Goal: Information Seeking & Learning: Learn about a topic

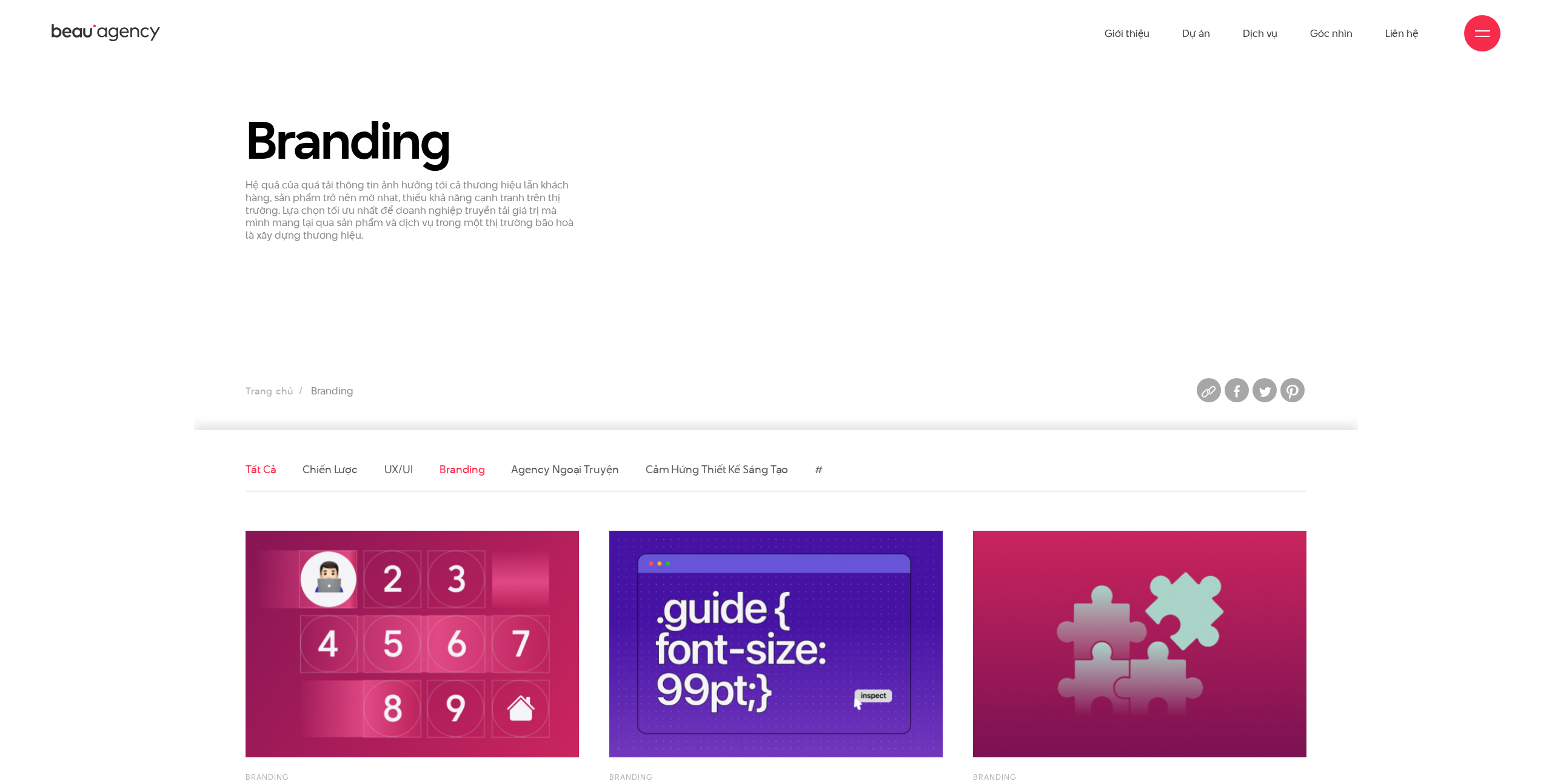
click at [263, 466] on link "Tất cả" at bounding box center [261, 470] width 31 height 15
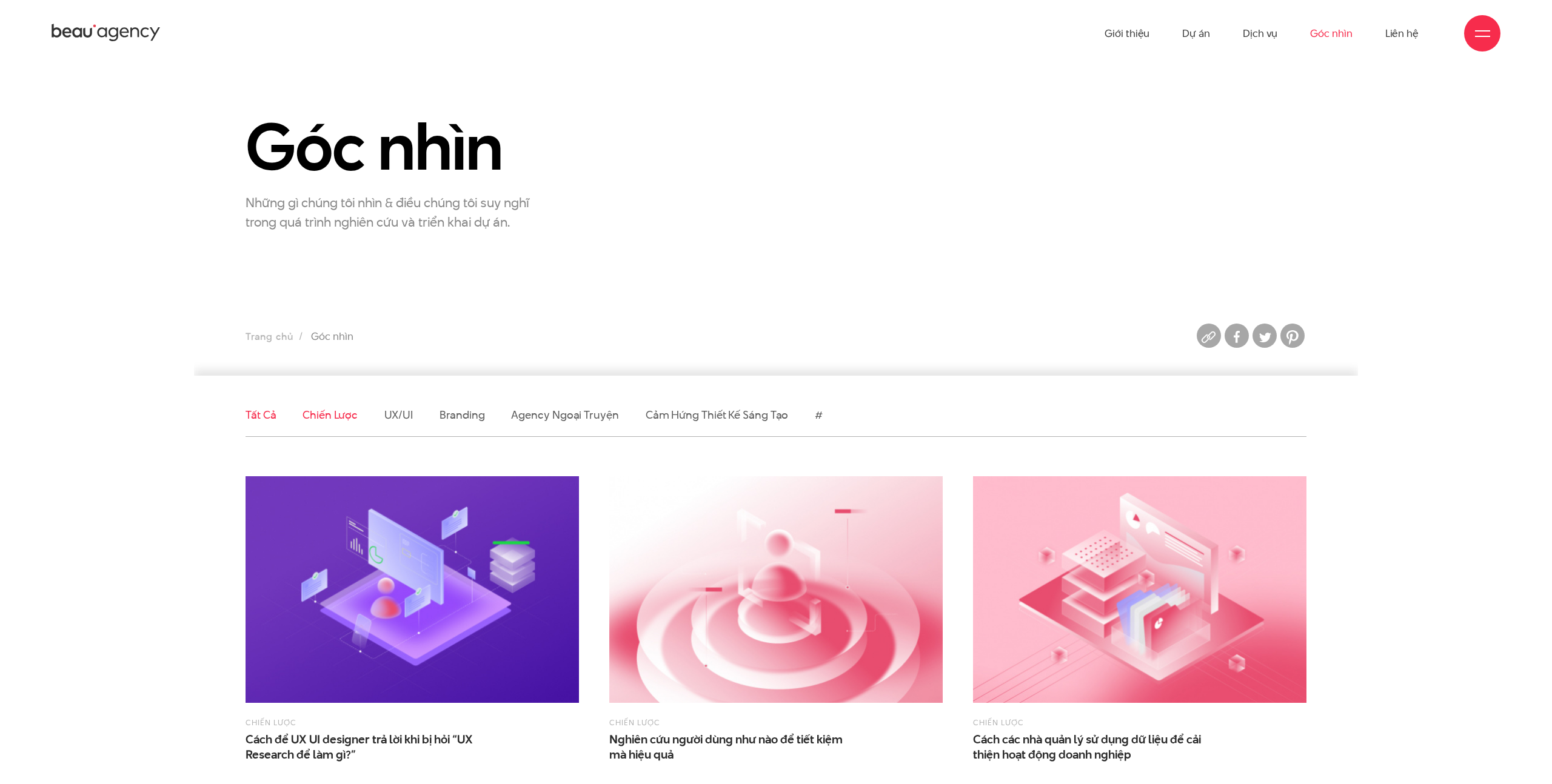
click at [327, 415] on link "Chiến lược" at bounding box center [330, 415] width 54 height 15
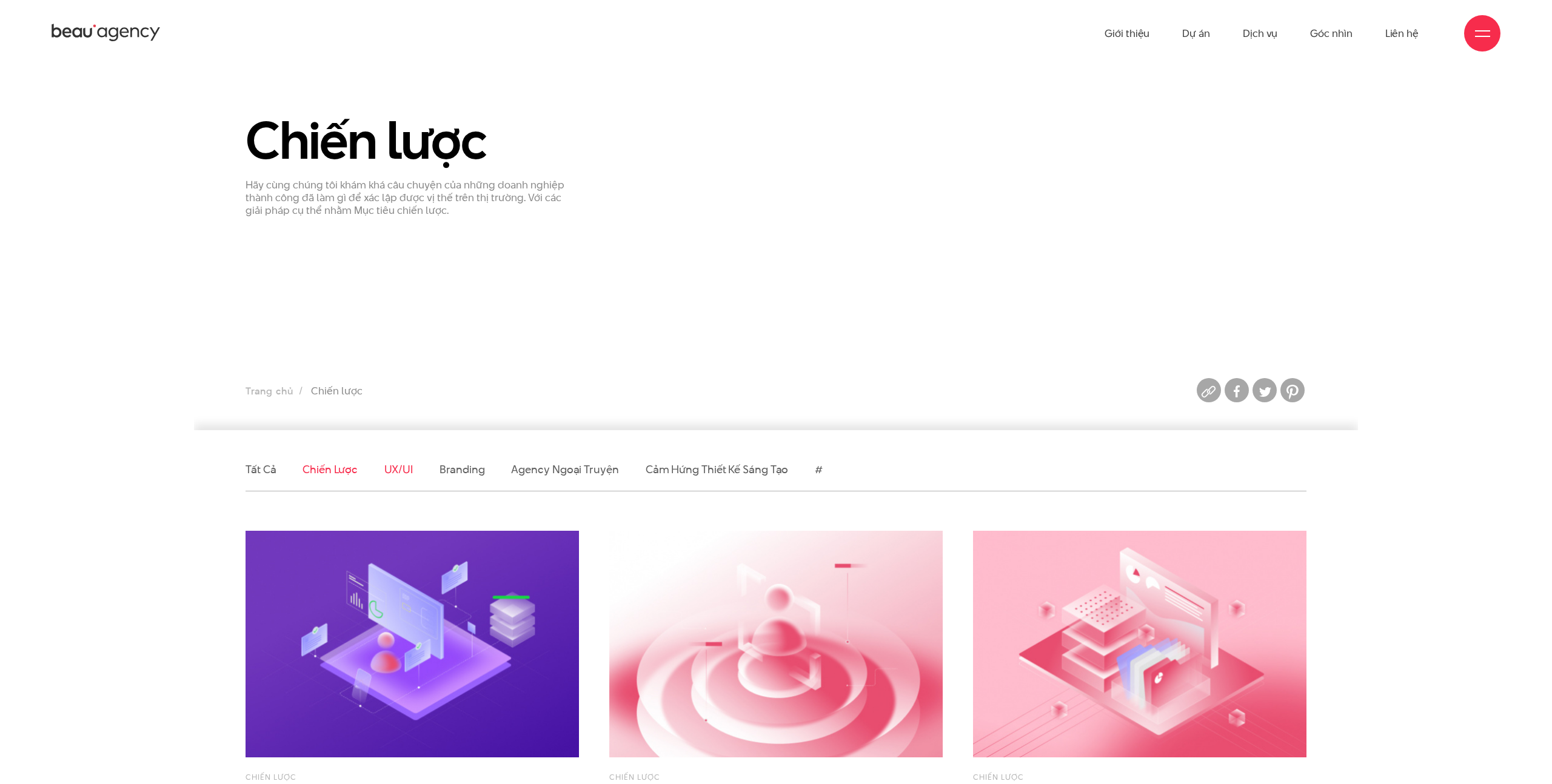
click at [400, 468] on link "UX/UI" at bounding box center [398, 470] width 29 height 15
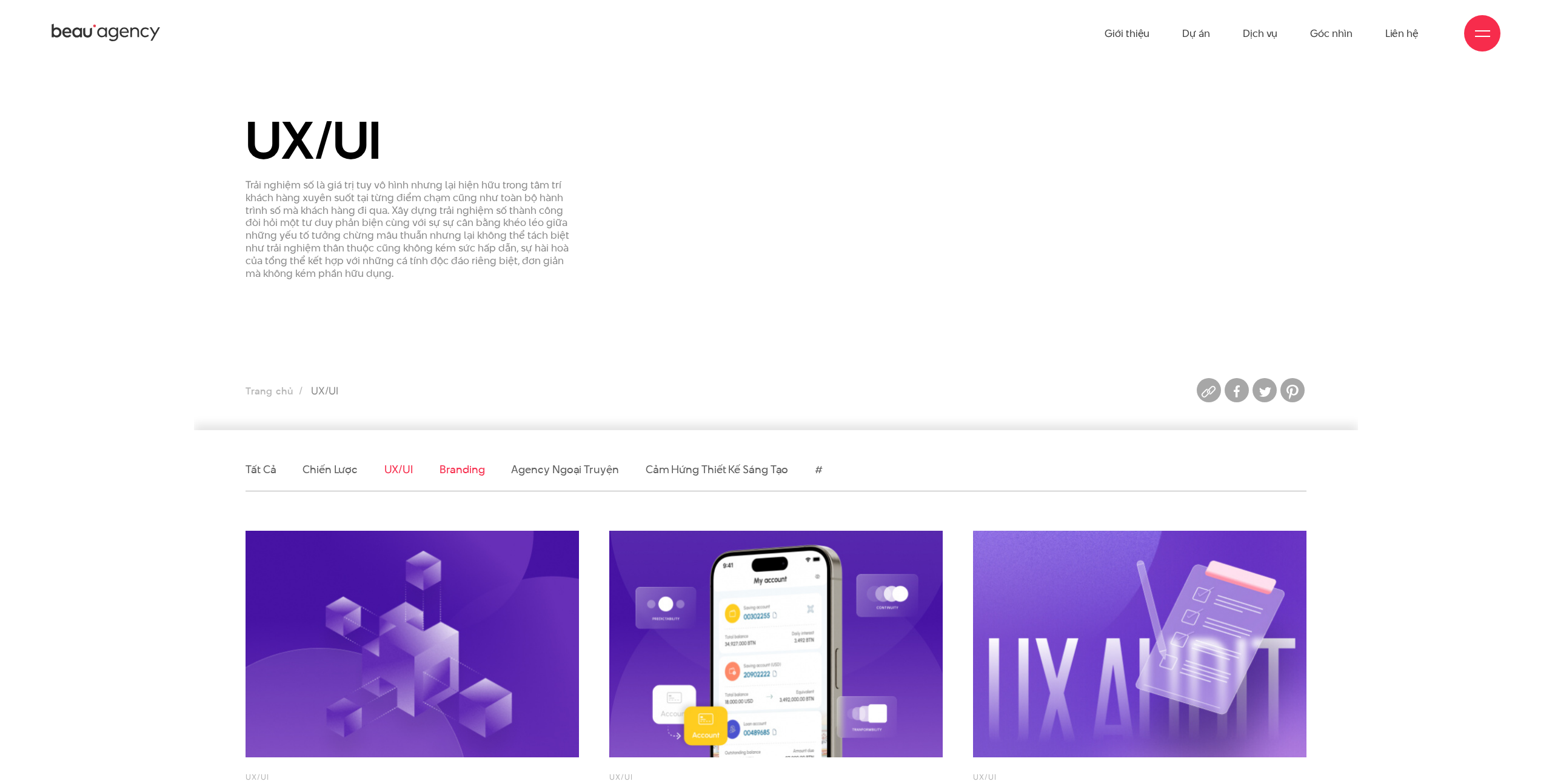
click at [468, 477] on link "Branding" at bounding box center [461, 470] width 45 height 15
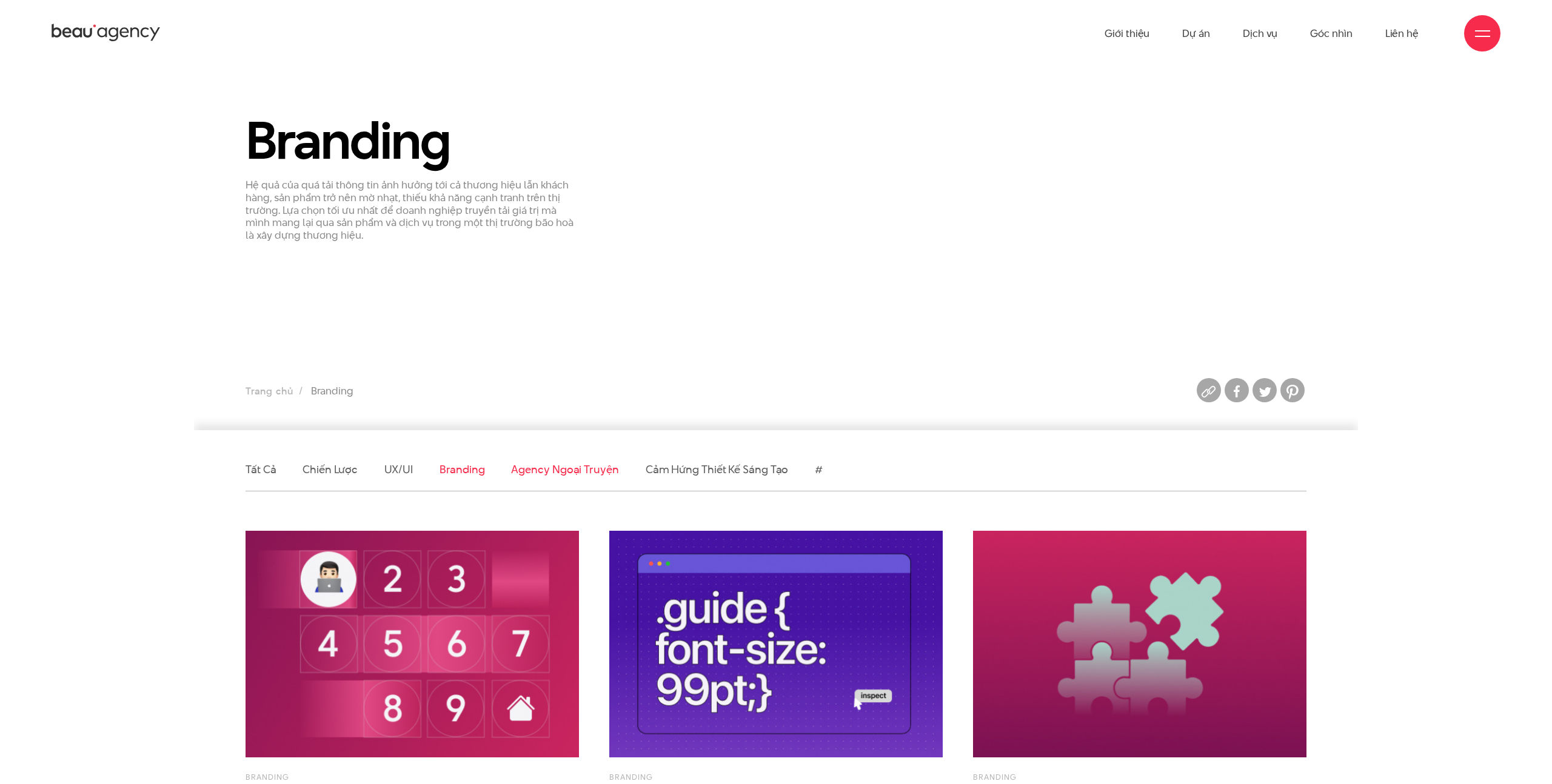
click at [557, 472] on link "Agency ngoại truyện" at bounding box center [564, 470] width 107 height 15
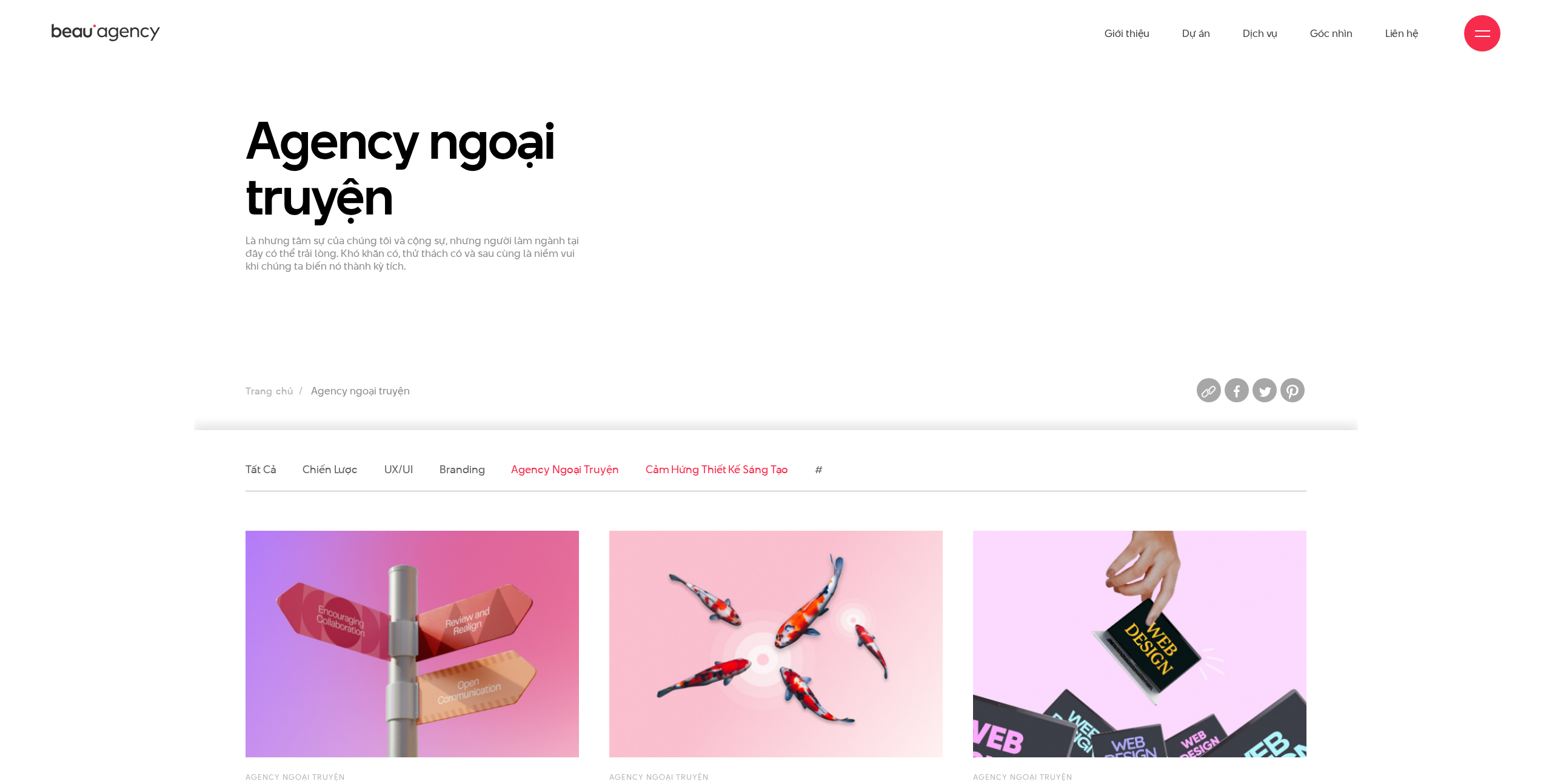
click at [673, 476] on link "Cảm hứng thiết kế sáng tạo" at bounding box center [717, 470] width 143 height 15
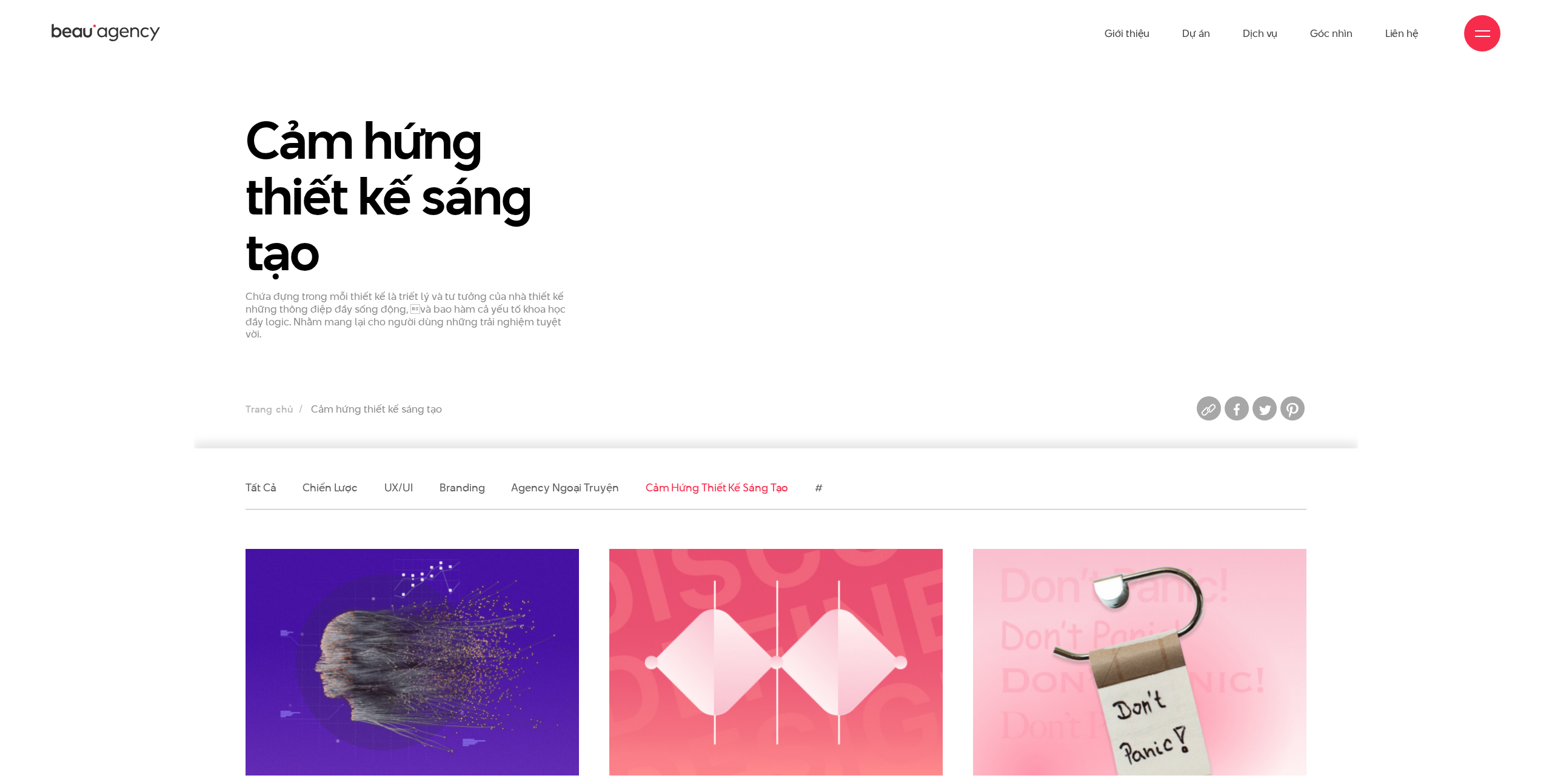
click at [823, 472] on ul "Tất cả Chiến lược UX/UI Branding Agency ngoại truyện Cảm hứng thiết kế sáng tạo…" at bounding box center [776, 488] width 1061 height 42
click at [818, 480] on link "#" at bounding box center [819, 488] width 8 height 15
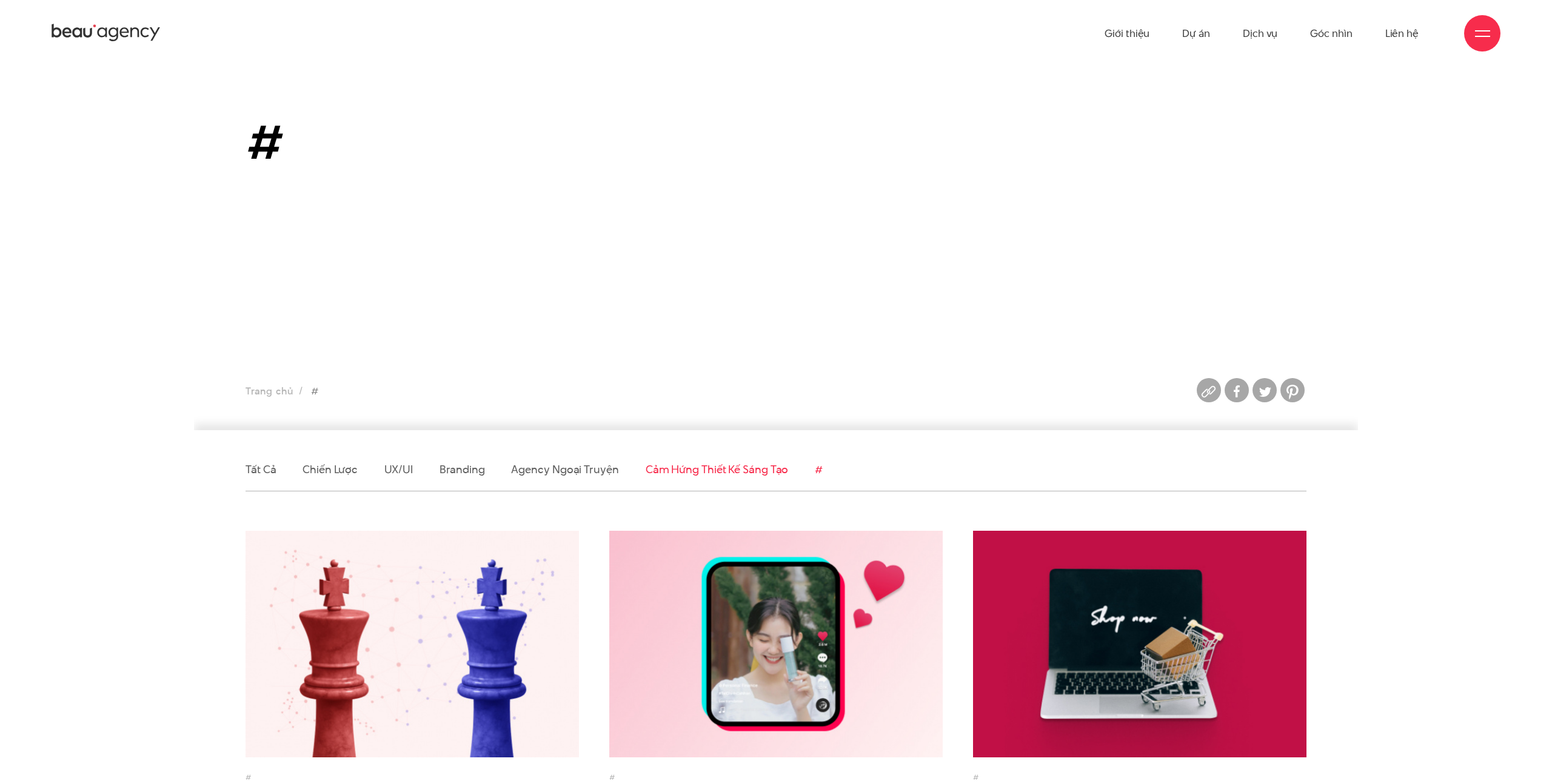
click at [721, 471] on link "Cảm hứng thiết kế sáng tạo" at bounding box center [717, 470] width 143 height 15
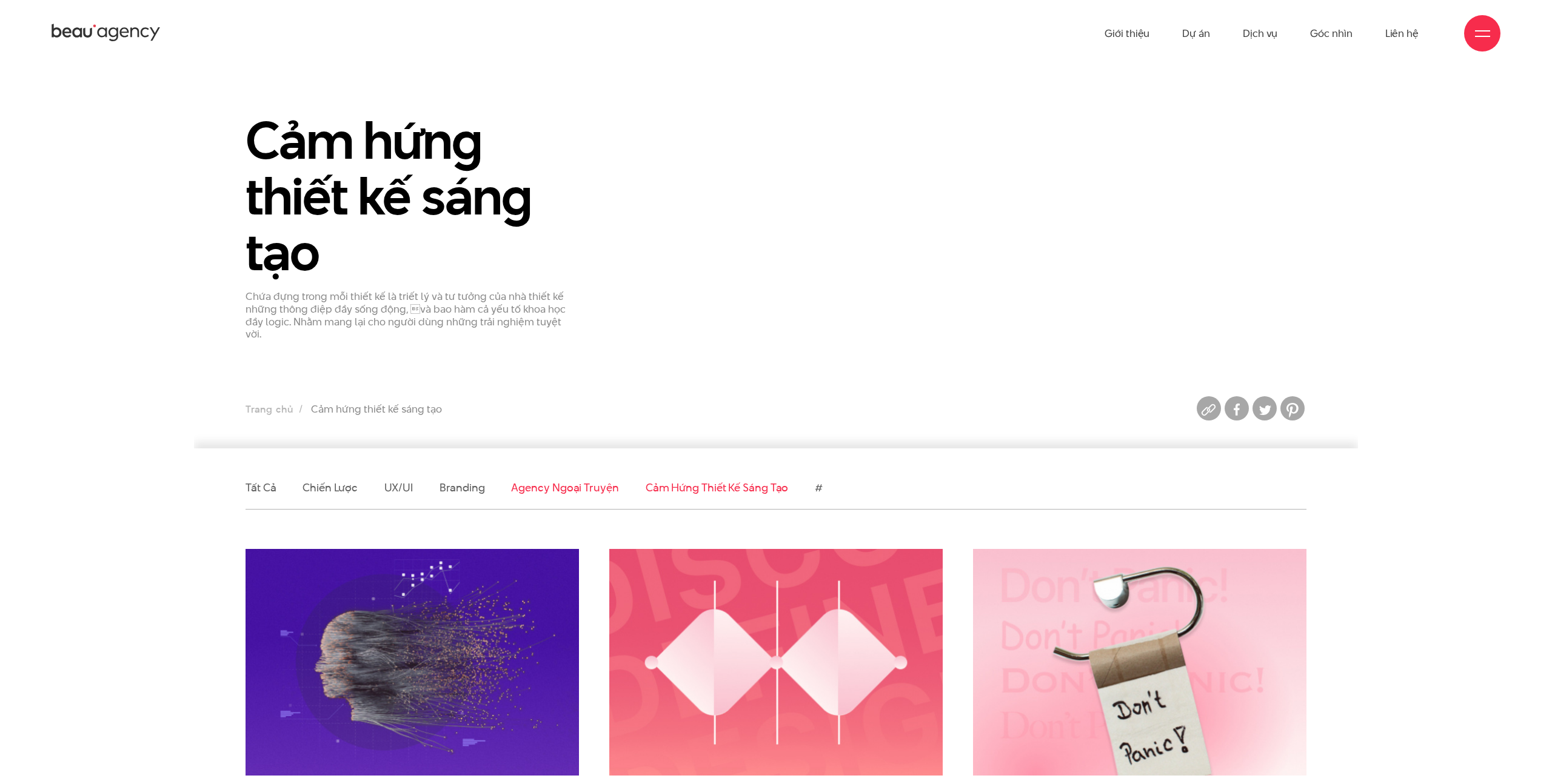
click at [562, 480] on link "Agency ngoại truyện" at bounding box center [564, 488] width 107 height 15
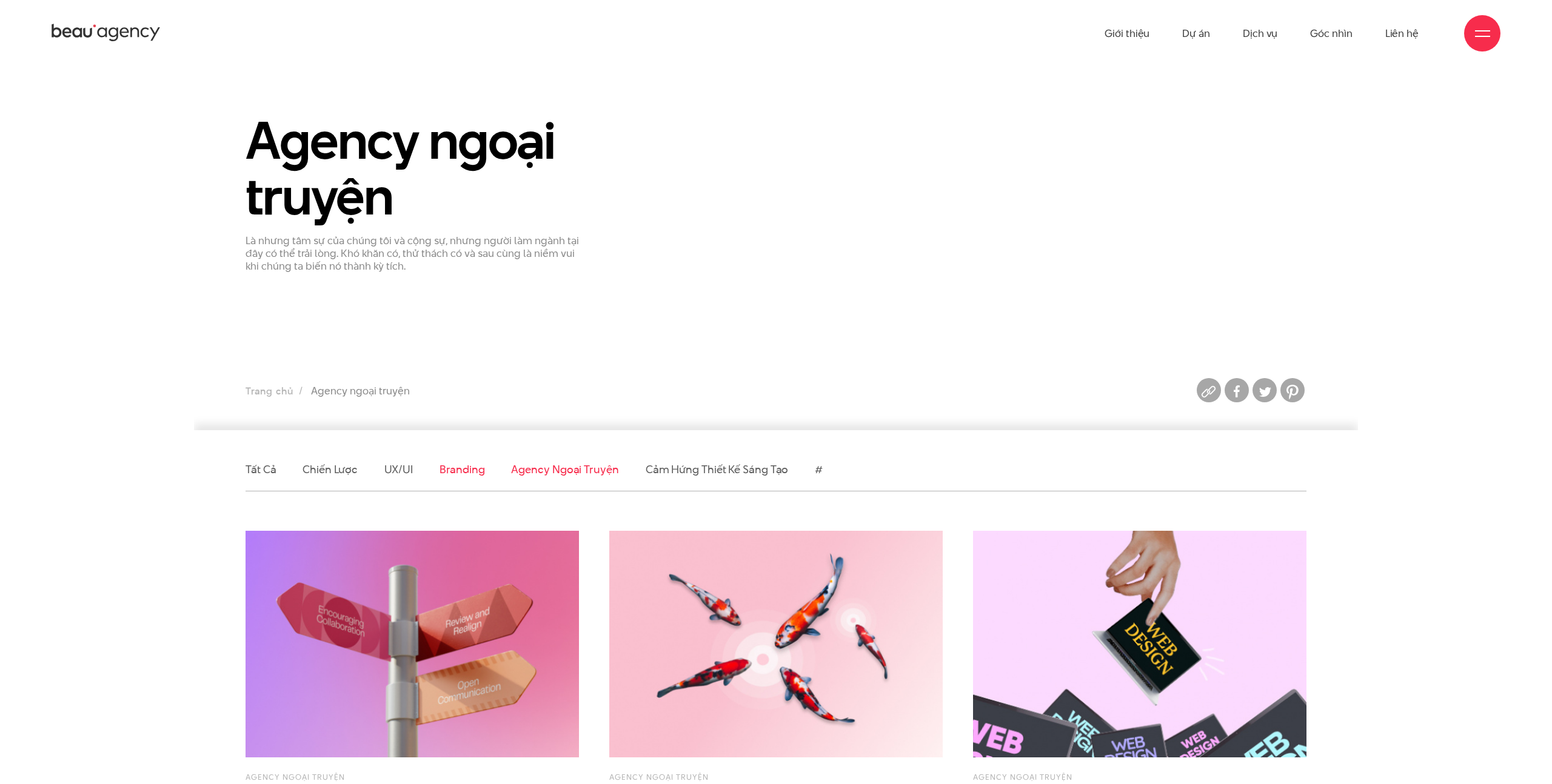
click at [449, 476] on link "Branding" at bounding box center [461, 470] width 45 height 15
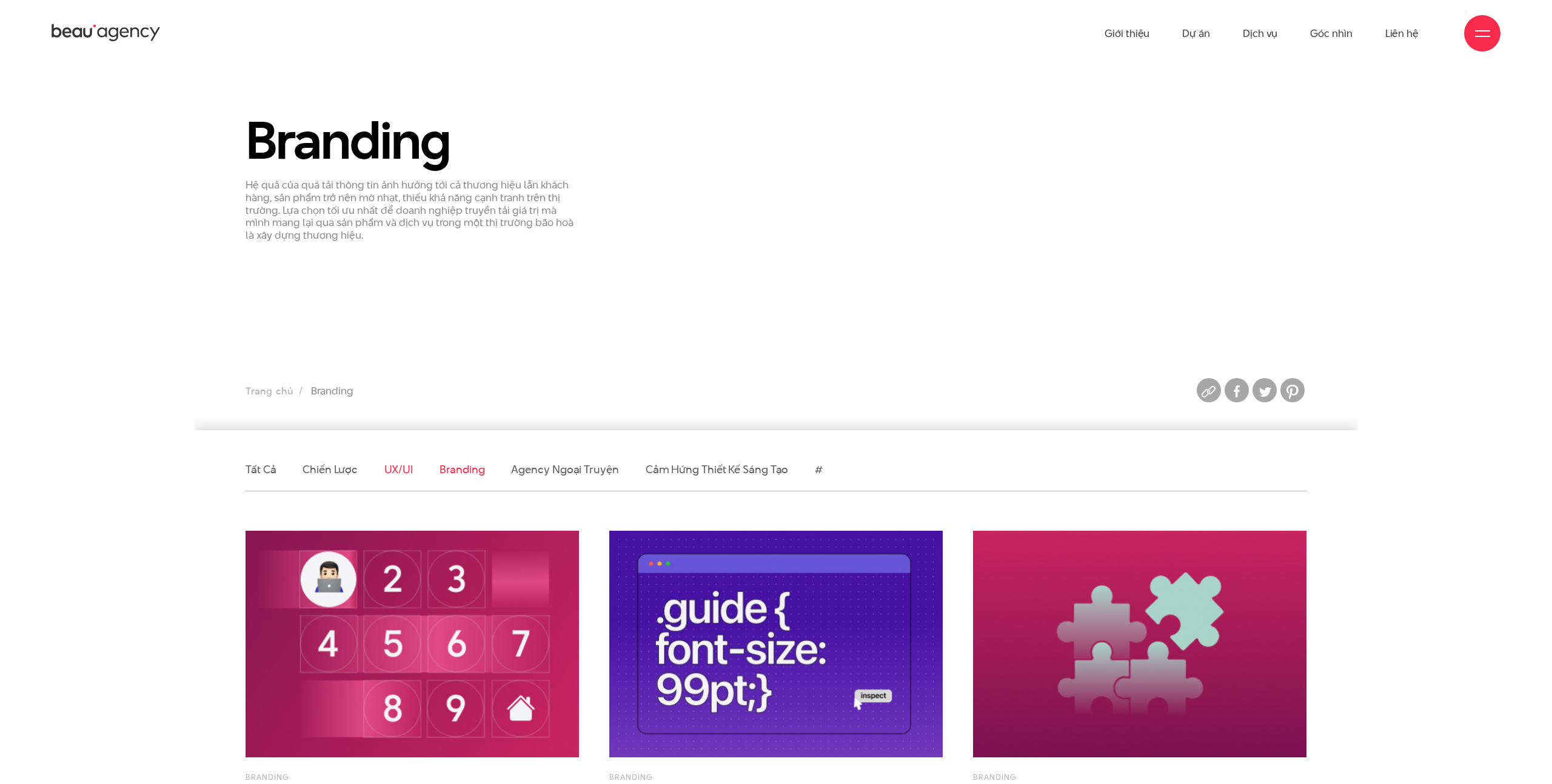
click at [407, 474] on link "UX/UI" at bounding box center [398, 470] width 29 height 15
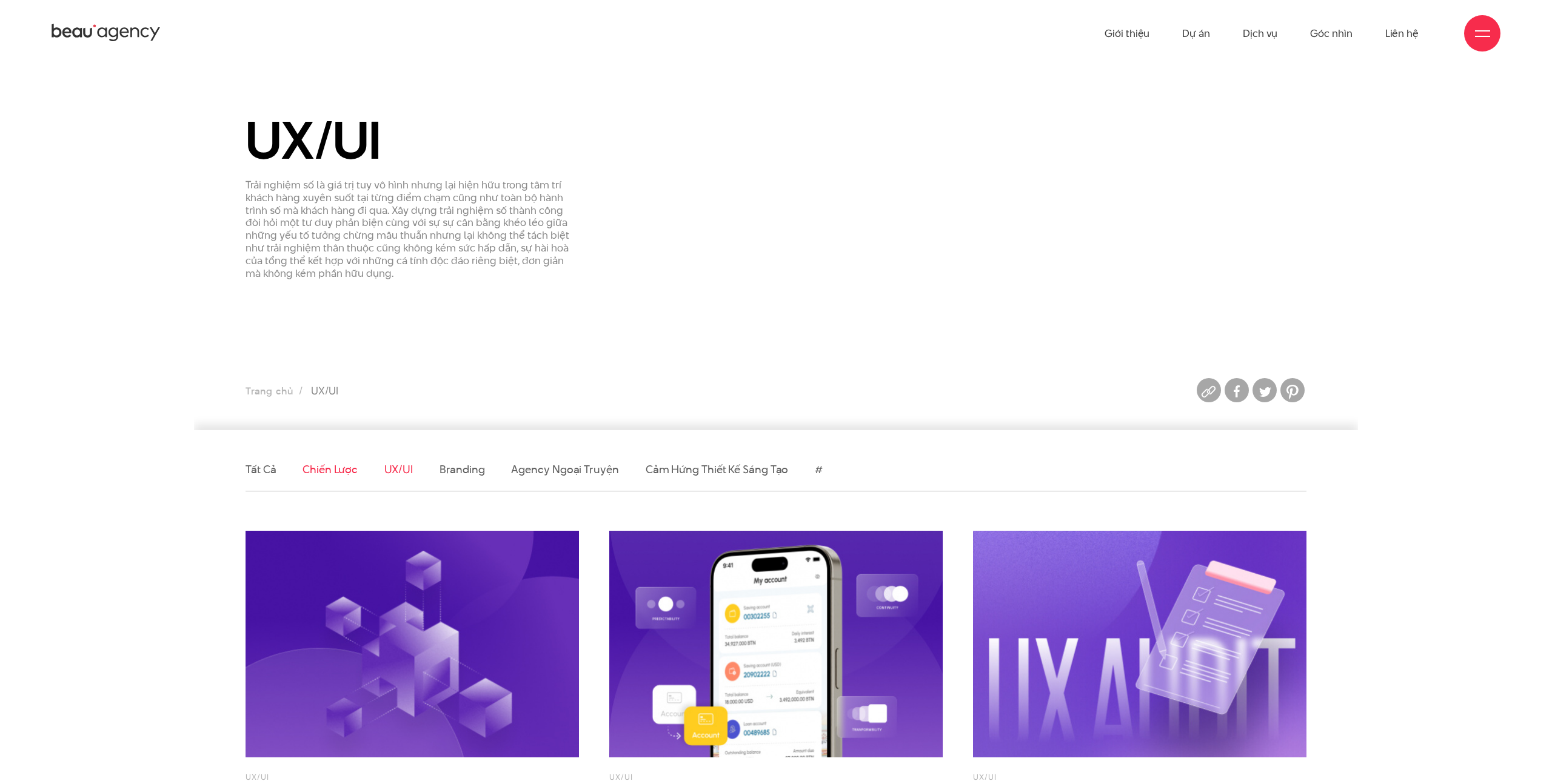
click at [331, 467] on link "Chiến lược" at bounding box center [330, 470] width 54 height 15
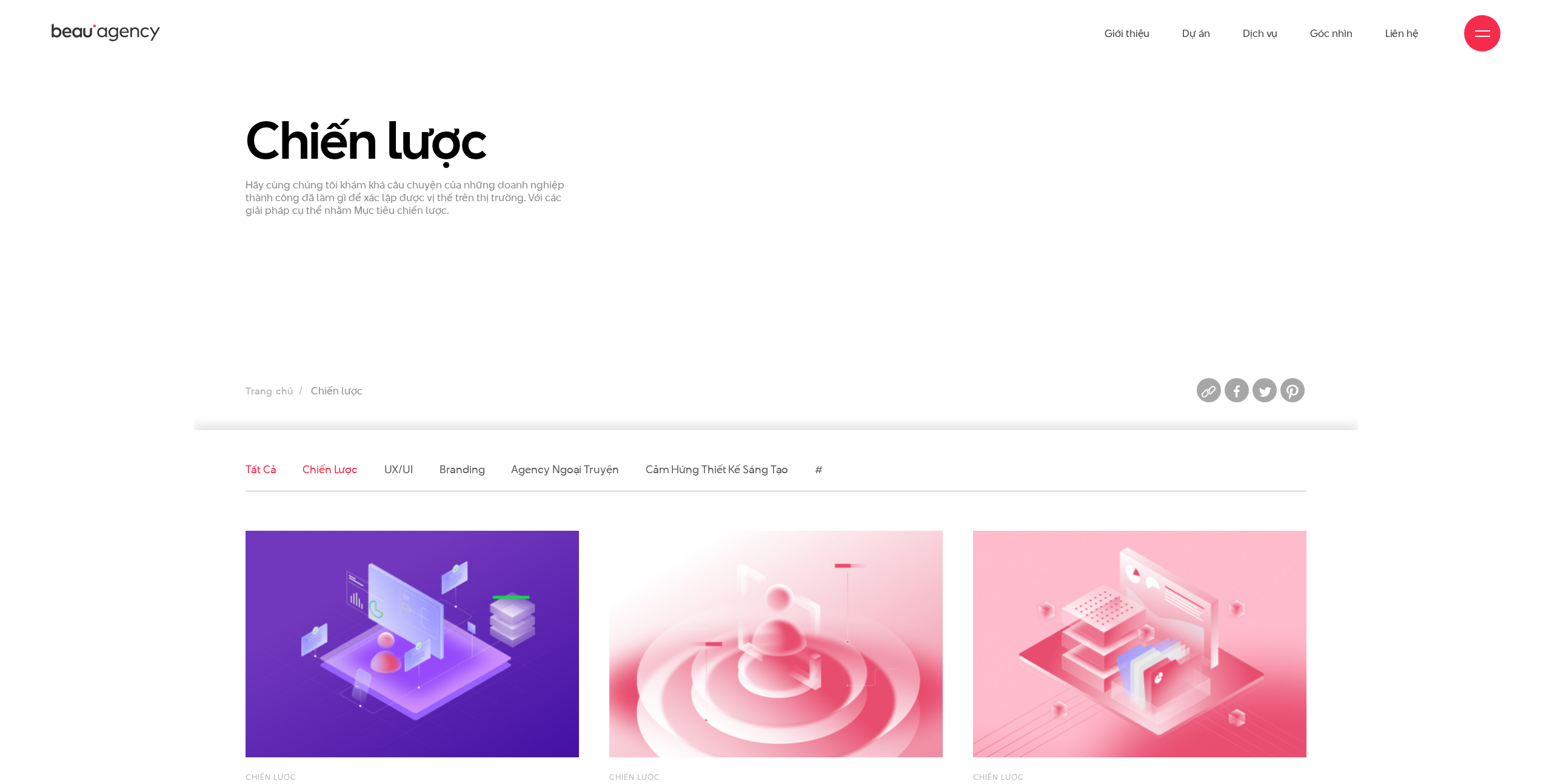
click at [260, 465] on link "Tất cả" at bounding box center [261, 470] width 31 height 15
